Goal: Contribute content

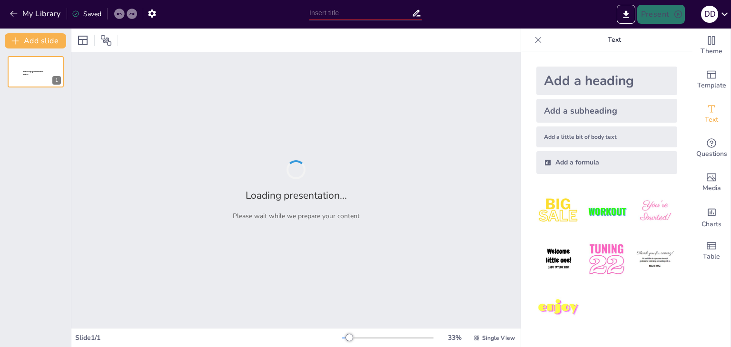
type input "Analisis dan Penggunaan Informasi Akuntansi Penuh"
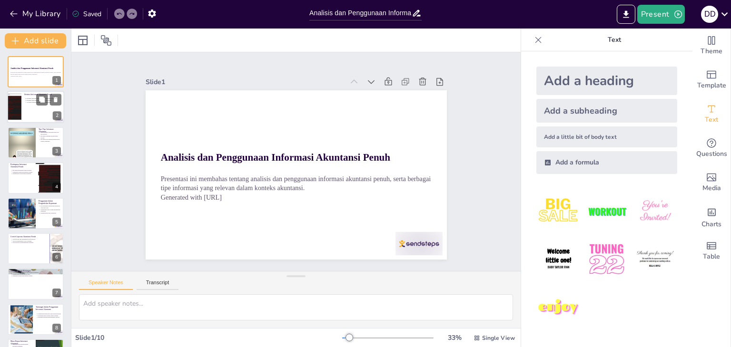
click at [34, 111] on div at bounding box center [35, 107] width 57 height 32
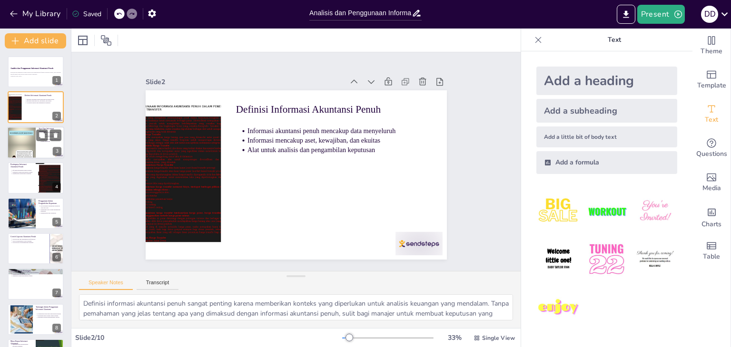
click at [29, 150] on div at bounding box center [21, 143] width 29 height 38
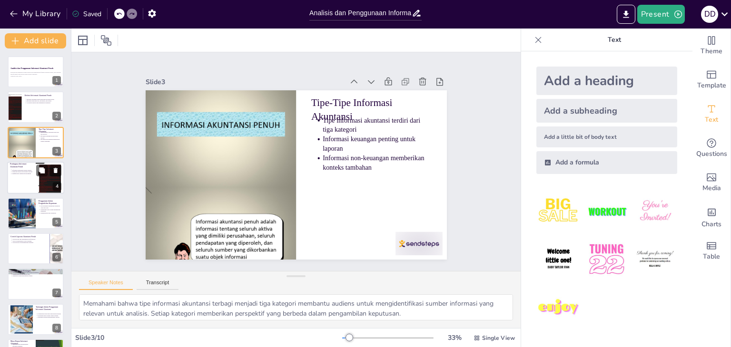
click at [25, 174] on p "Memfasilitasi pengawasan keuangan" at bounding box center [22, 174] width 21 height 2
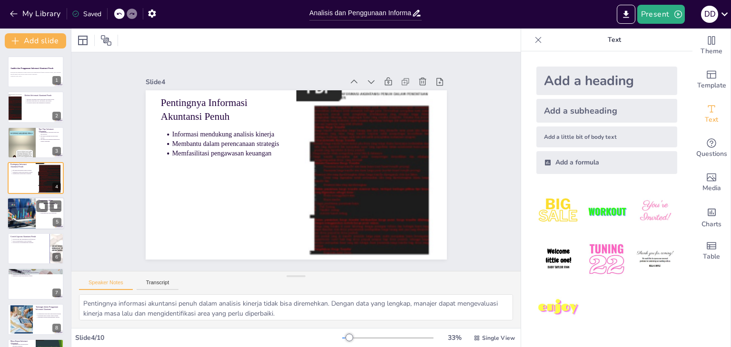
click at [21, 210] on div at bounding box center [21, 213] width 49 height 32
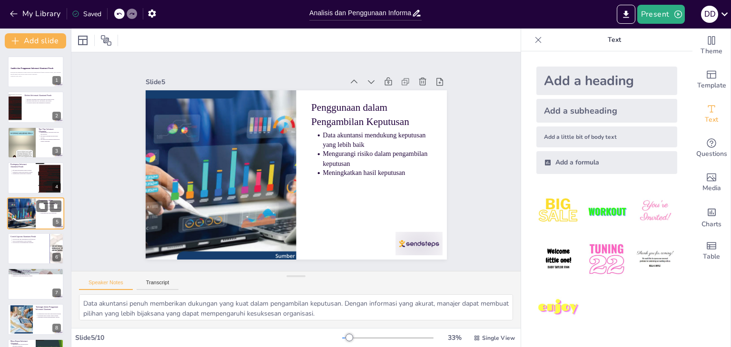
scroll to position [15, 0]
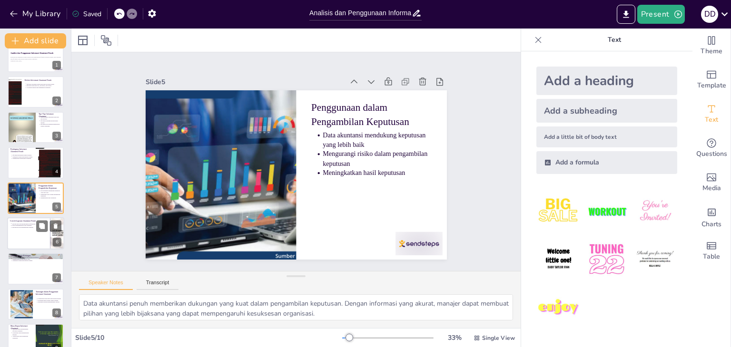
click at [23, 245] on div at bounding box center [35, 233] width 57 height 32
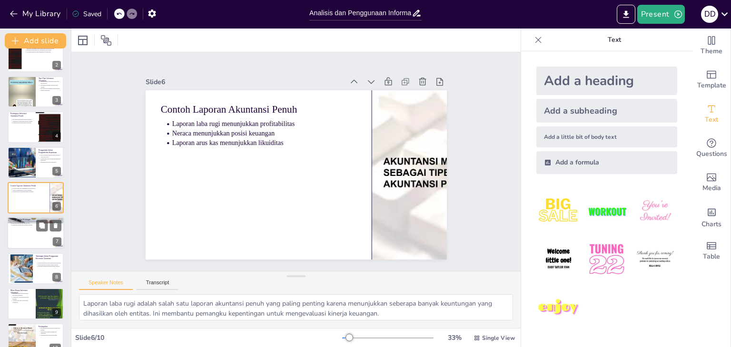
click at [22, 233] on div at bounding box center [35, 233] width 57 height 32
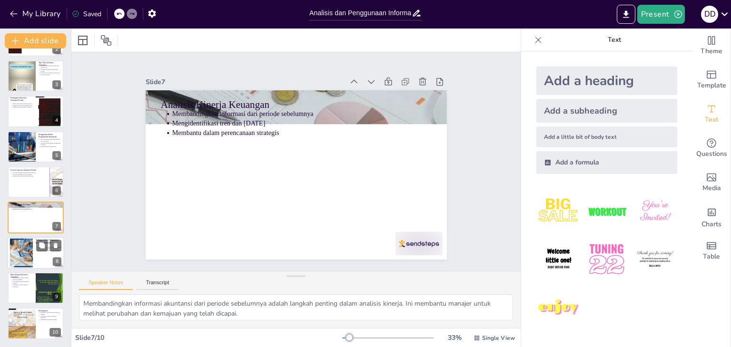
click at [25, 259] on div at bounding box center [21, 252] width 43 height 29
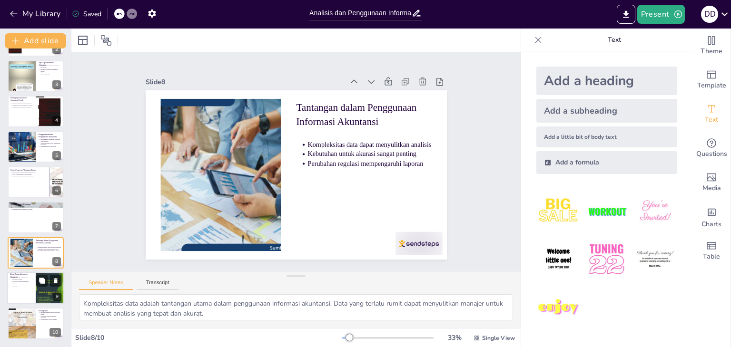
click at [22, 286] on p "Analitik data akan mendukung keputusan" at bounding box center [22, 286] width 21 height 4
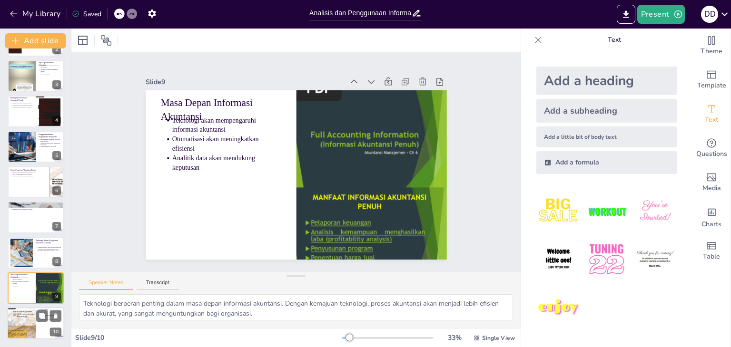
click at [25, 325] on div at bounding box center [21, 324] width 29 height 38
type textarea "Kesimpulan ini menegaskan bahwa informasi akuntansi penuh adalah alat yang sang…"
